Goal: Task Accomplishment & Management: Manage account settings

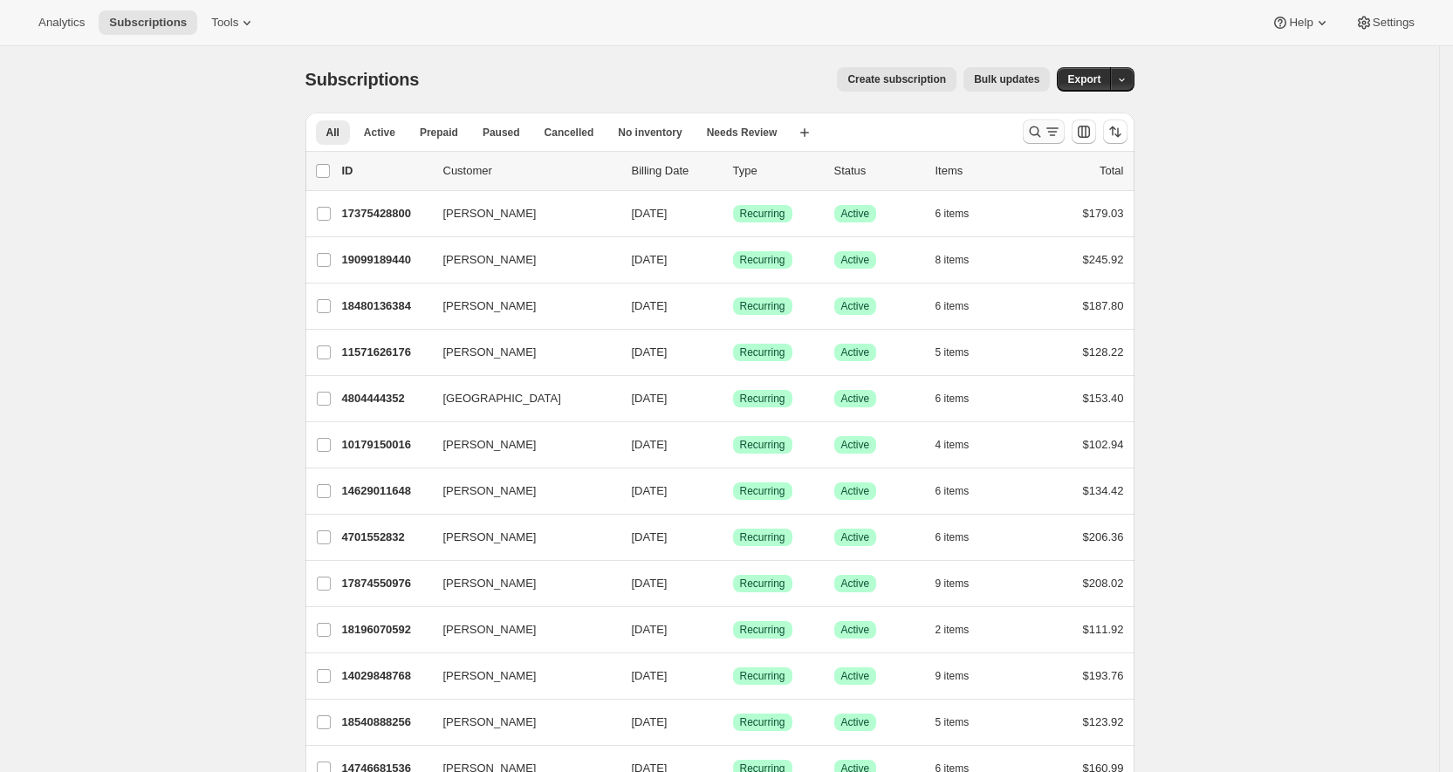
click at [1044, 127] on icon "Search and filter results" at bounding box center [1034, 131] width 17 height 17
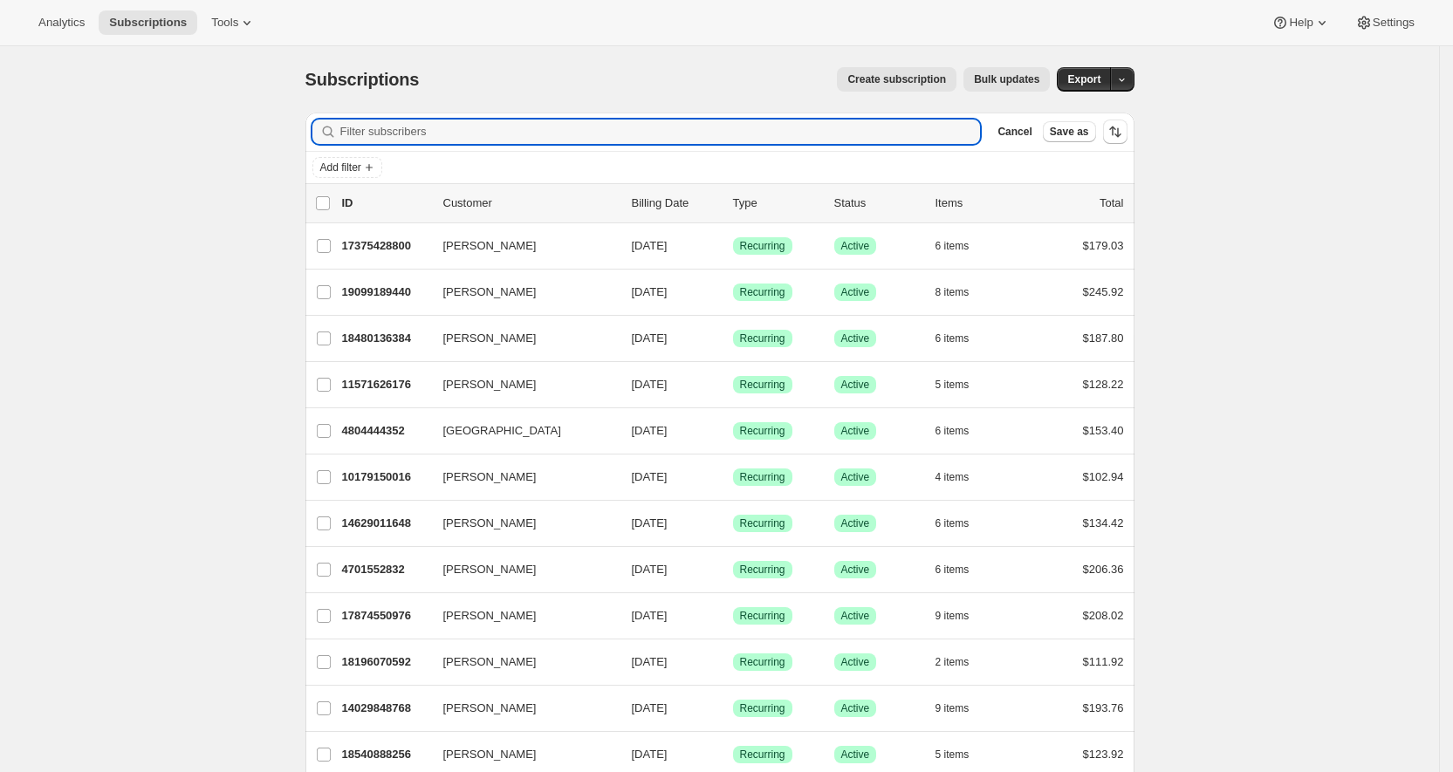
paste input "[EMAIL_ADDRESS][PERSON_NAME][DOMAIN_NAME]"
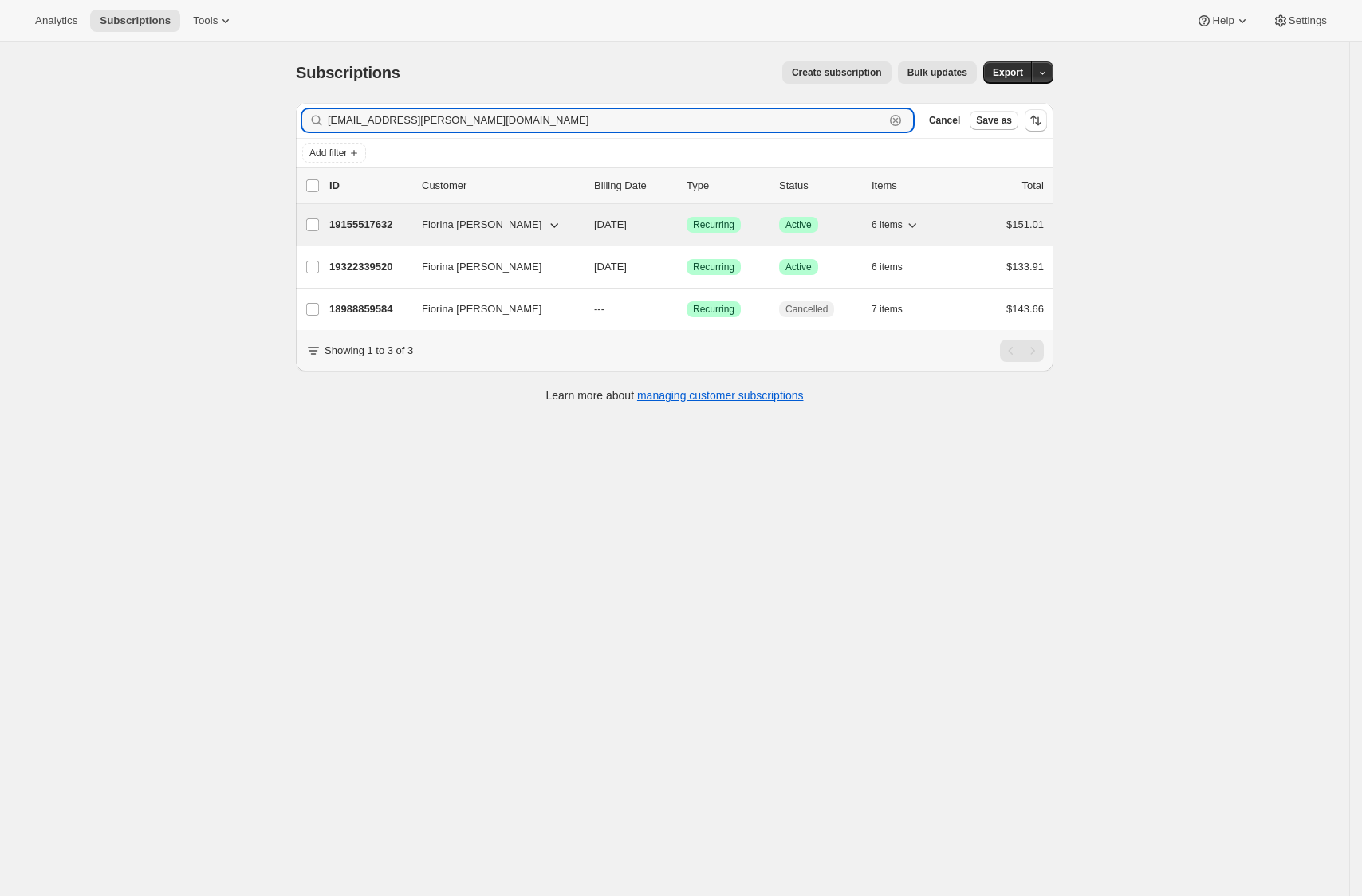
type input "[EMAIL_ADDRESS][PERSON_NAME][DOMAIN_NAME]"
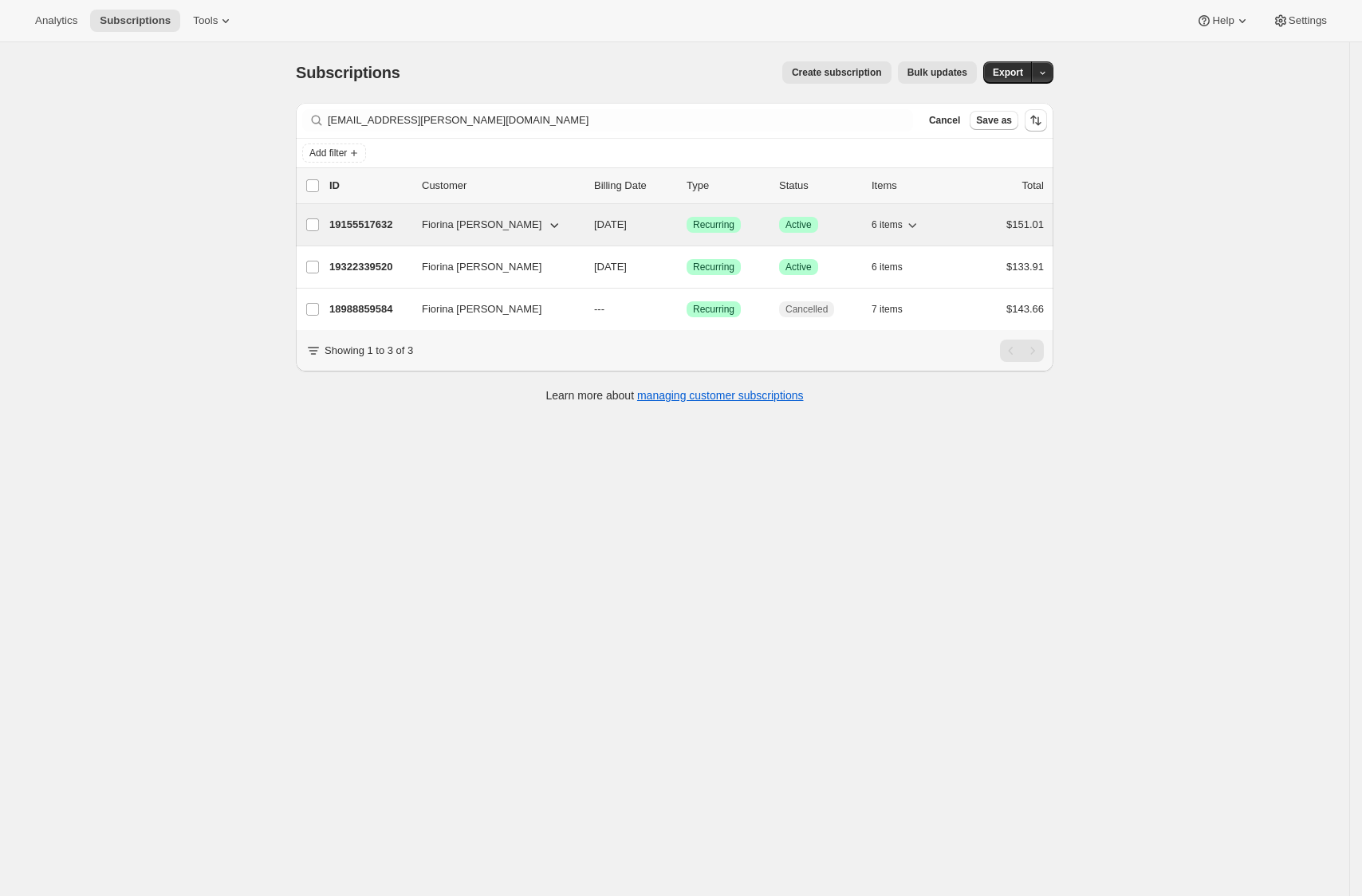
click at [356, 227] on p "19155517632" at bounding box center [368, 224] width 79 height 16
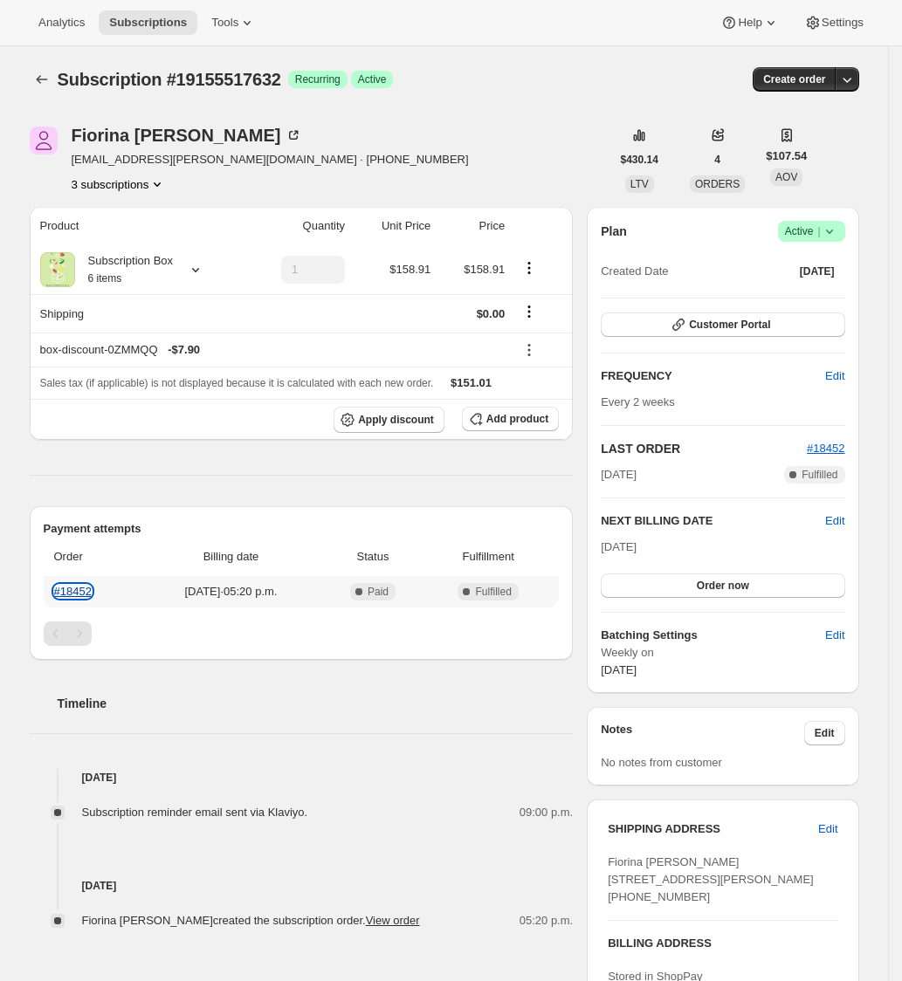
click at [87, 587] on link "#18452" at bounding box center [73, 591] width 38 height 13
click at [166, 182] on icon "Product actions" at bounding box center [156, 183] width 17 height 17
click at [693, 771] on span "Fiorina [PERSON_NAME] [STREET_ADDRESS][PERSON_NAME] [PHONE_NUMBER]" at bounding box center [710, 879] width 206 height 48
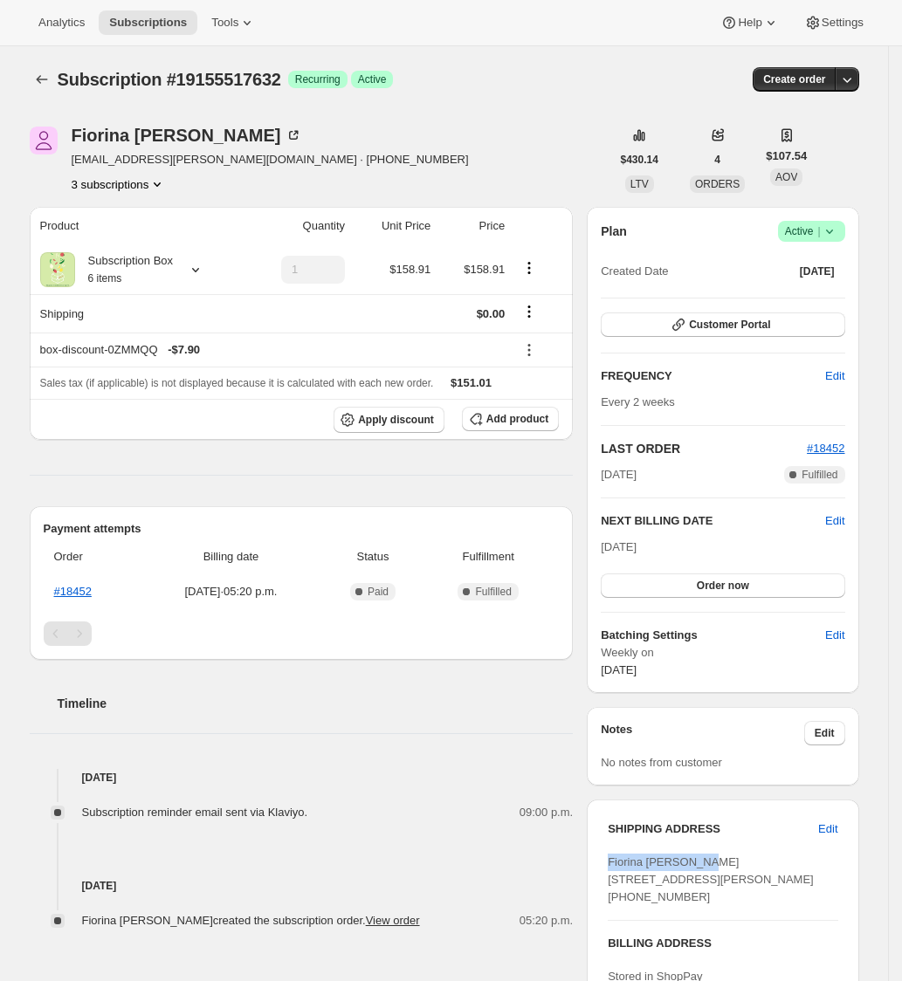
click at [693, 771] on span "Fiorina [PERSON_NAME] [STREET_ADDRESS][PERSON_NAME] [PHONE_NUMBER]" at bounding box center [710, 879] width 206 height 48
copy span "Fiorina [PERSON_NAME]"
click at [845, 229] on span "Success Active |" at bounding box center [811, 231] width 67 height 21
drag, startPoint x: 818, startPoint y: 265, endPoint x: 825, endPoint y: 294, distance: 29.6
click at [825, 294] on ul "Pause subscription Cancel subscription" at bounding box center [812, 280] width 109 height 58
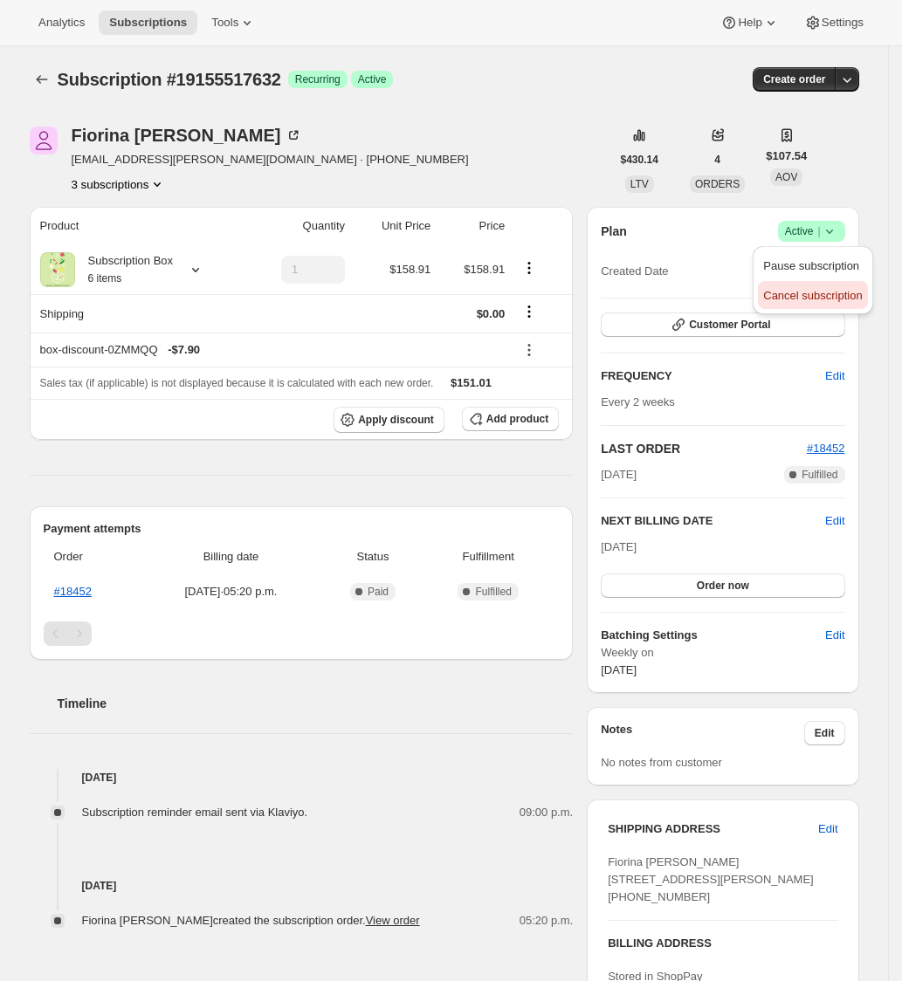
click at [825, 294] on span "Cancel subscription" at bounding box center [812, 295] width 99 height 13
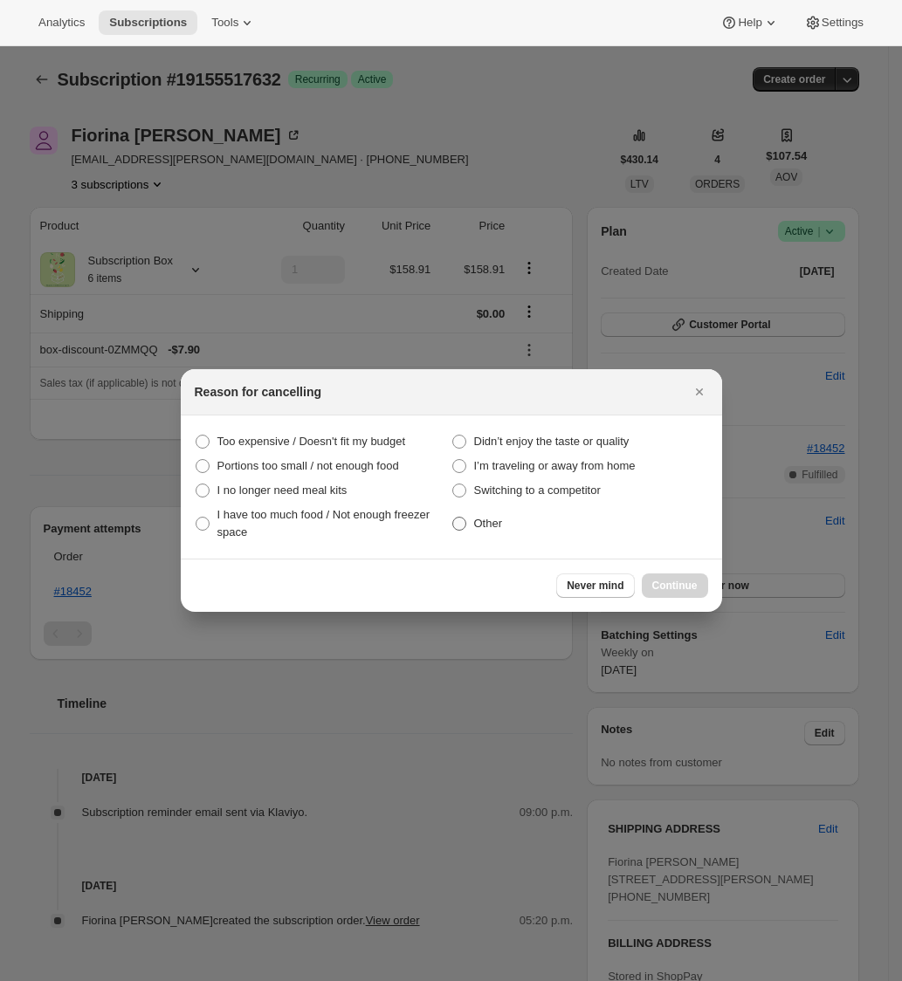
click at [500, 518] on span "Other" at bounding box center [488, 523] width 29 height 13
click at [453, 518] on input "Other" at bounding box center [452, 517] width 1 height 1
radio input "true"
click at [679, 578] on button "Continue" at bounding box center [674, 585] width 66 height 24
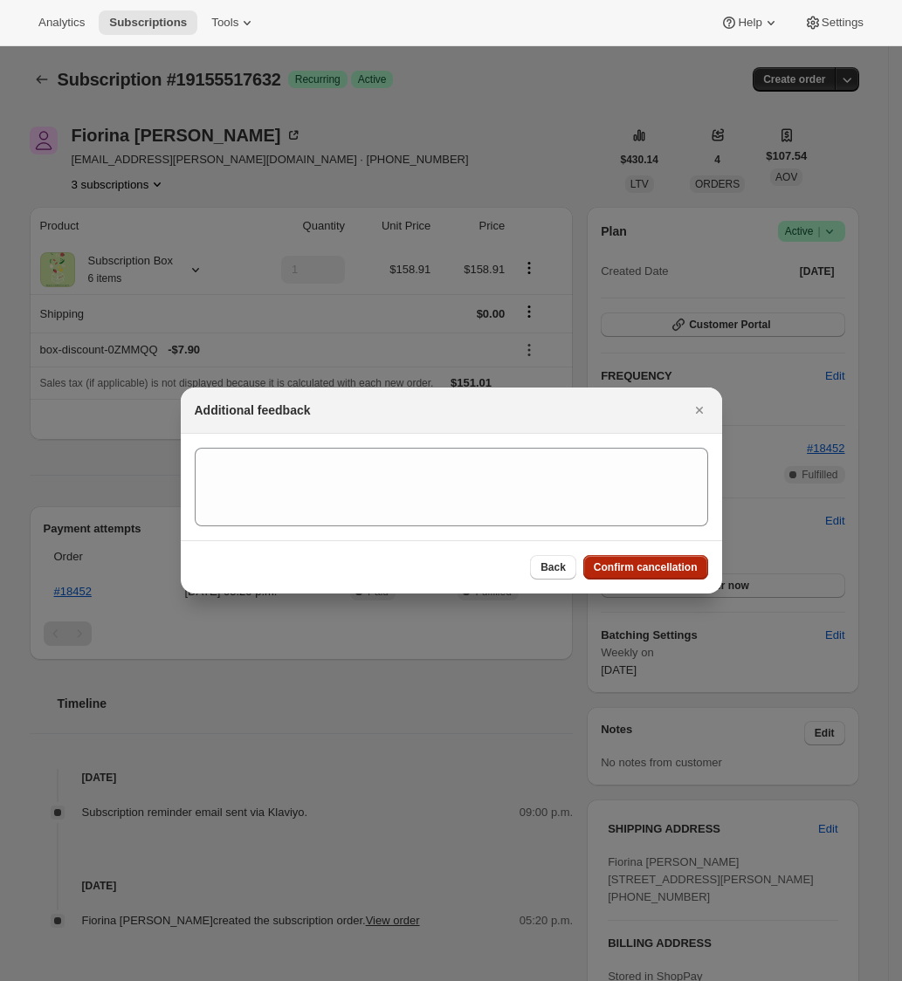
click at [603, 573] on span "Confirm cancellation" at bounding box center [645, 567] width 104 height 14
